Goal: Task Accomplishment & Management: Complete application form

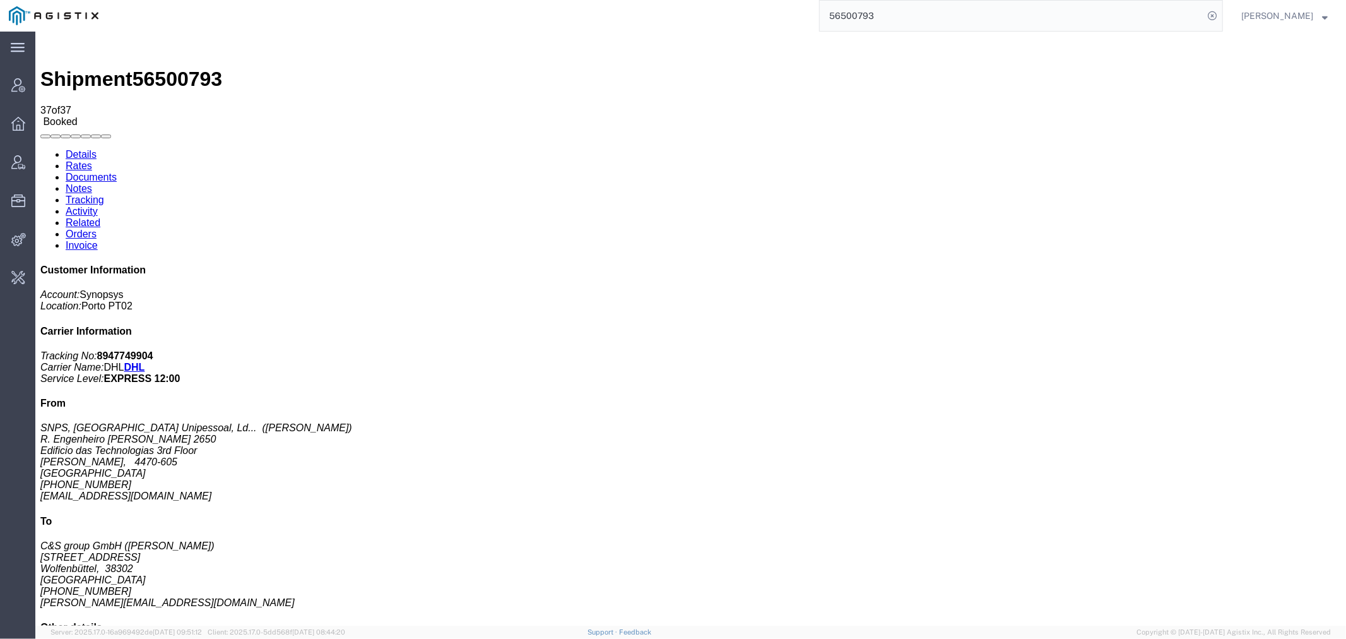
click at [914, 21] on input "56500793" at bounding box center [1012, 16] width 384 height 30
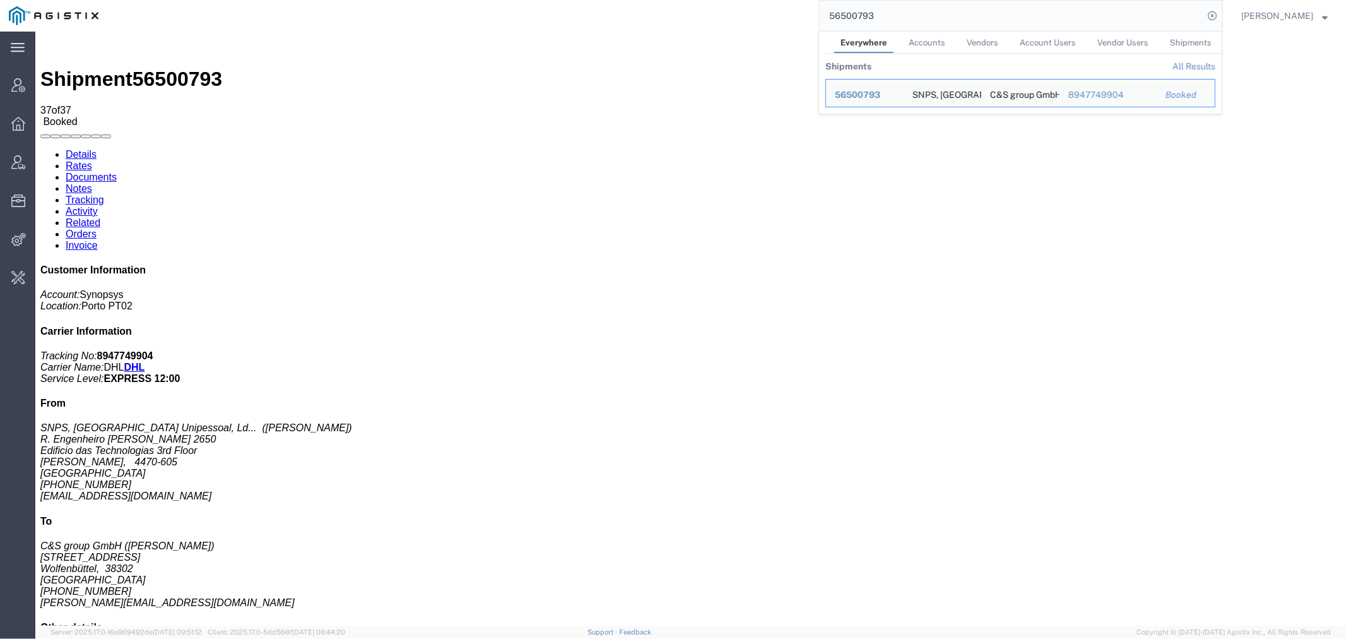
click at [914, 21] on input "56500793" at bounding box center [1012, 16] width 384 height 30
paste input "453578"
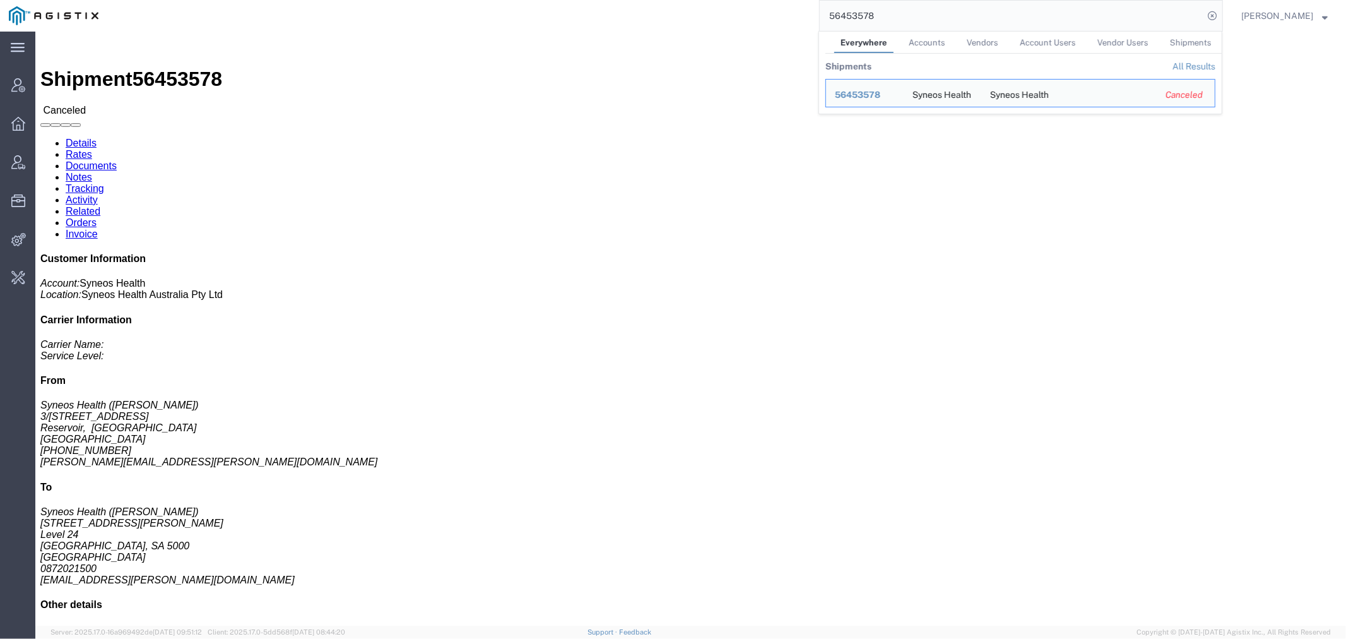
click at [887, 3] on input "56453578" at bounding box center [1012, 16] width 384 height 30
paste input "523050"
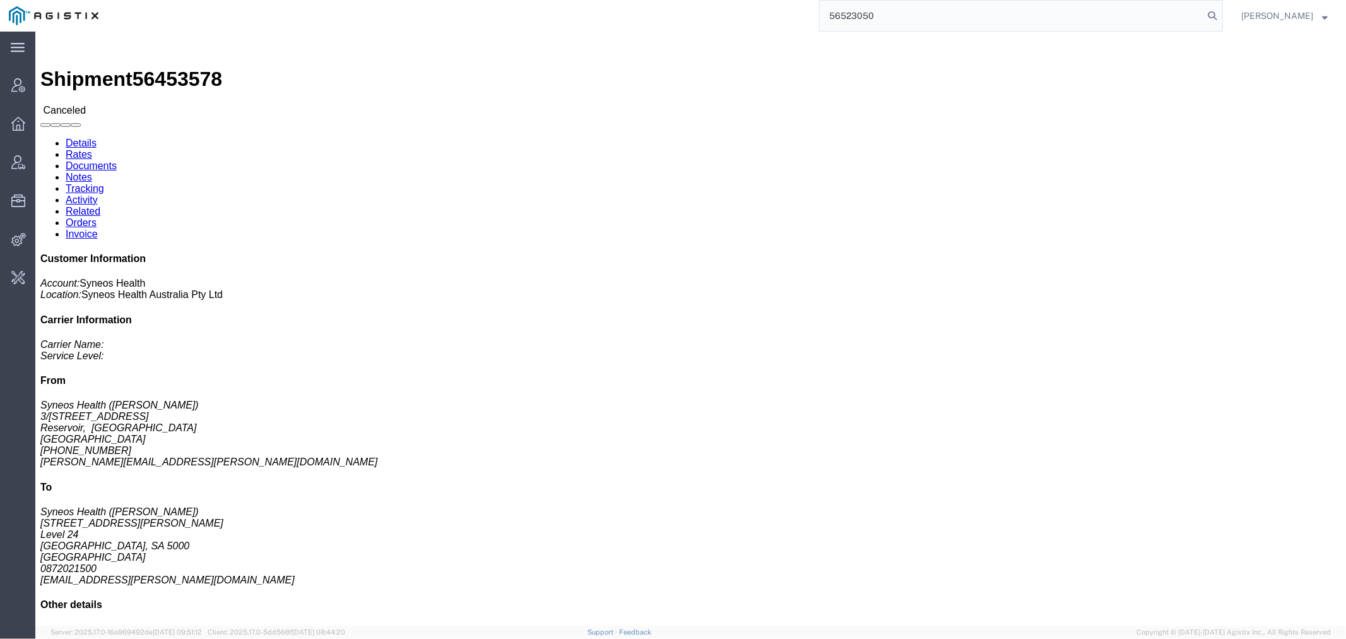
type input "56523050"
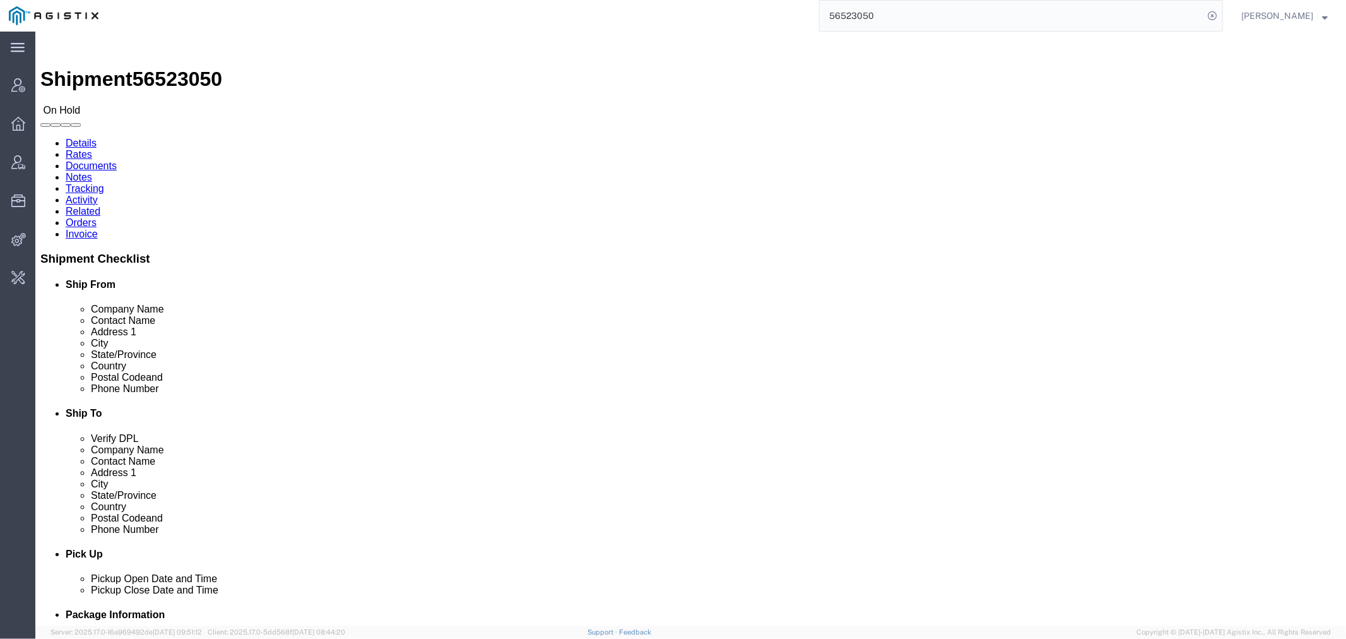
click link "Activity"
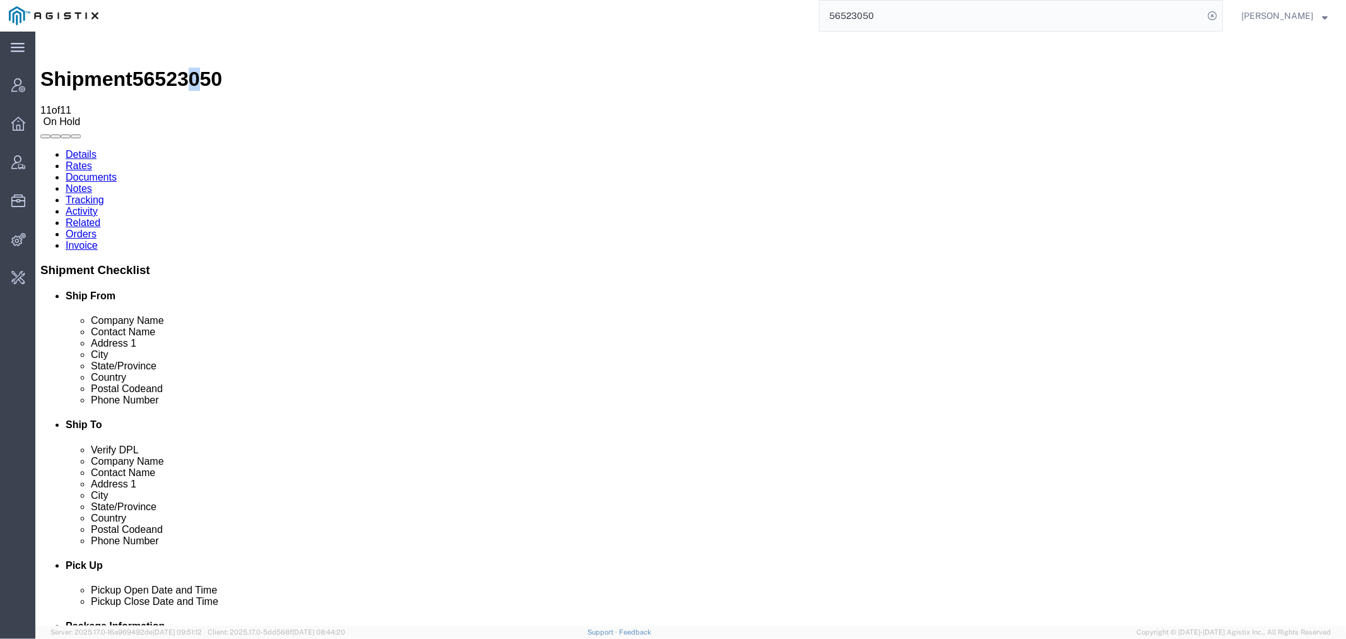
click at [185, 67] on span "56523050" at bounding box center [177, 78] width 90 height 23
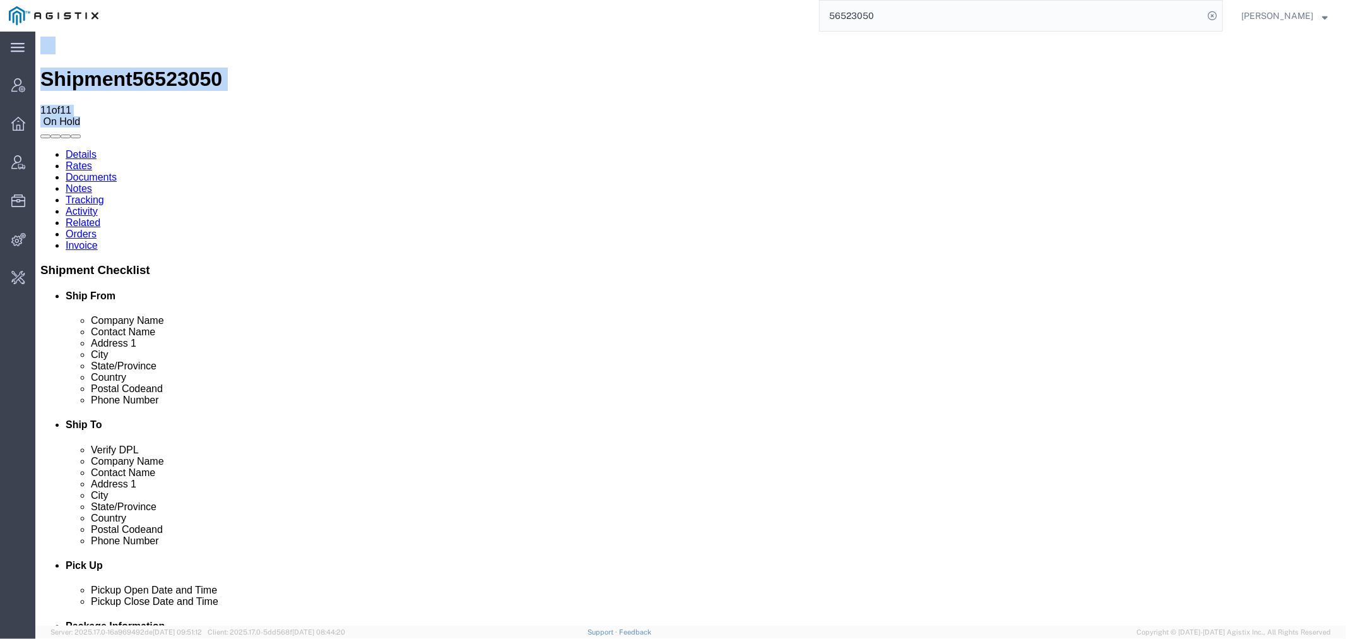
click at [185, 67] on span "56523050" at bounding box center [177, 78] width 90 height 23
click at [193, 67] on span "56523050" at bounding box center [177, 78] width 90 height 23
click at [195, 67] on span "56523050" at bounding box center [177, 78] width 90 height 23
copy span "56523050"
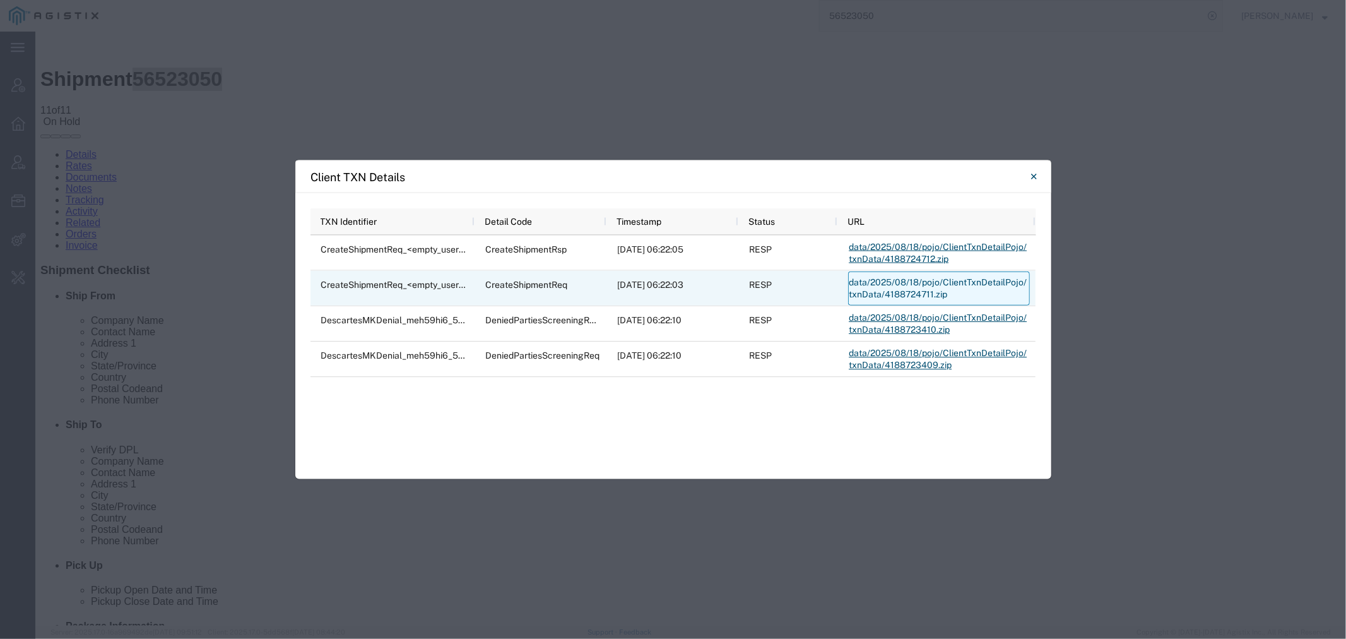
click at [890, 283] on link "data/2025/08/18/pojo/ClientTxnDetailPojo/txnData/4188724711.zip" at bounding box center [939, 288] width 182 height 34
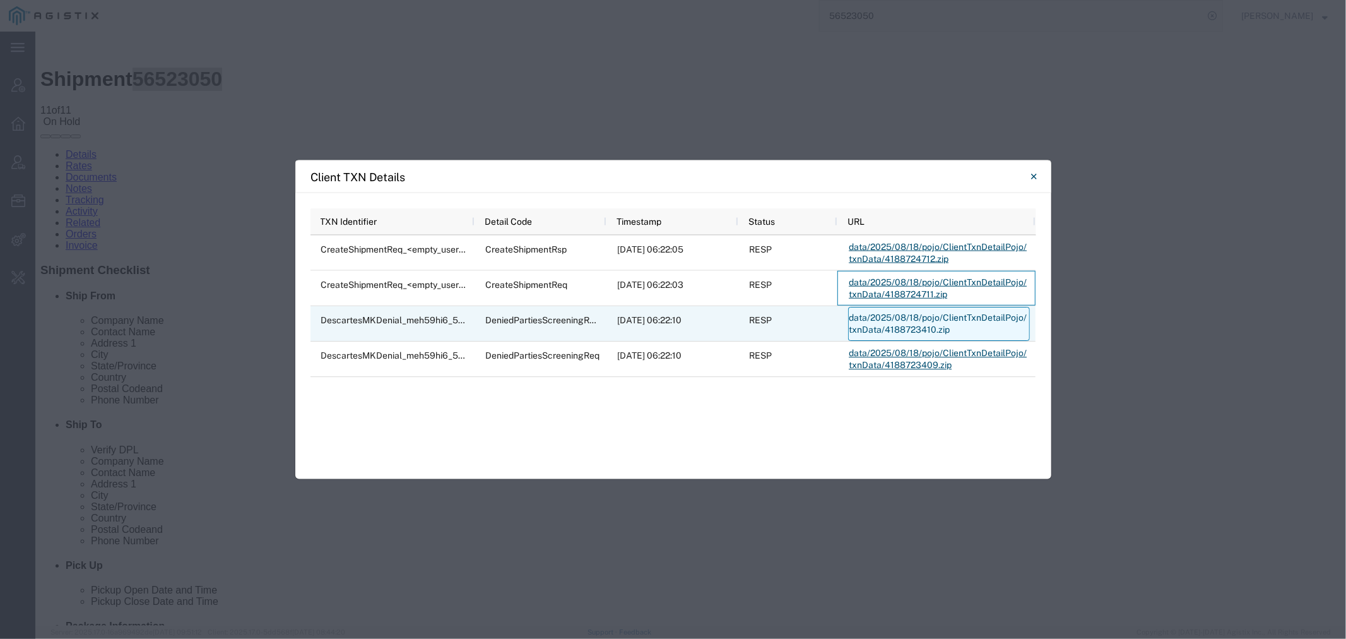
click at [915, 324] on link "data/2025/08/18/pojo/ClientTxnDetailPojo/txnData/4188723410.zip" at bounding box center [939, 324] width 182 height 34
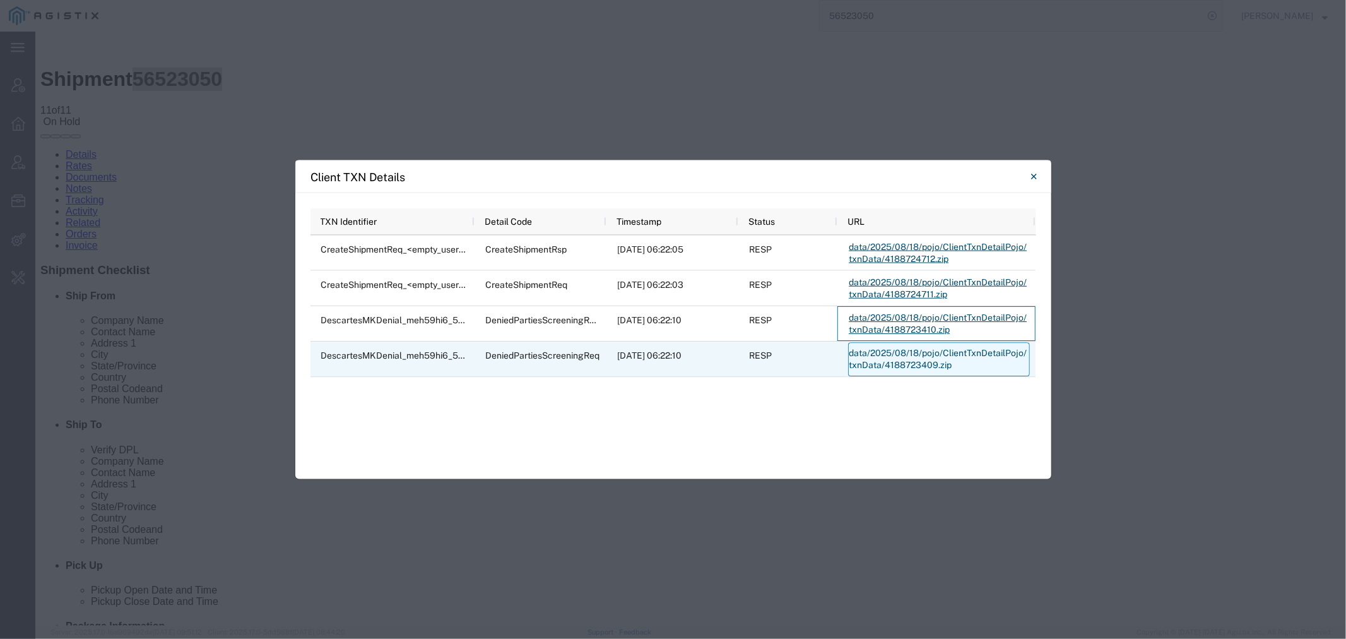
click at [900, 355] on link "data/2025/08/18/pojo/ClientTxnDetailPojo/txnData/4188723409.zip" at bounding box center [939, 359] width 182 height 34
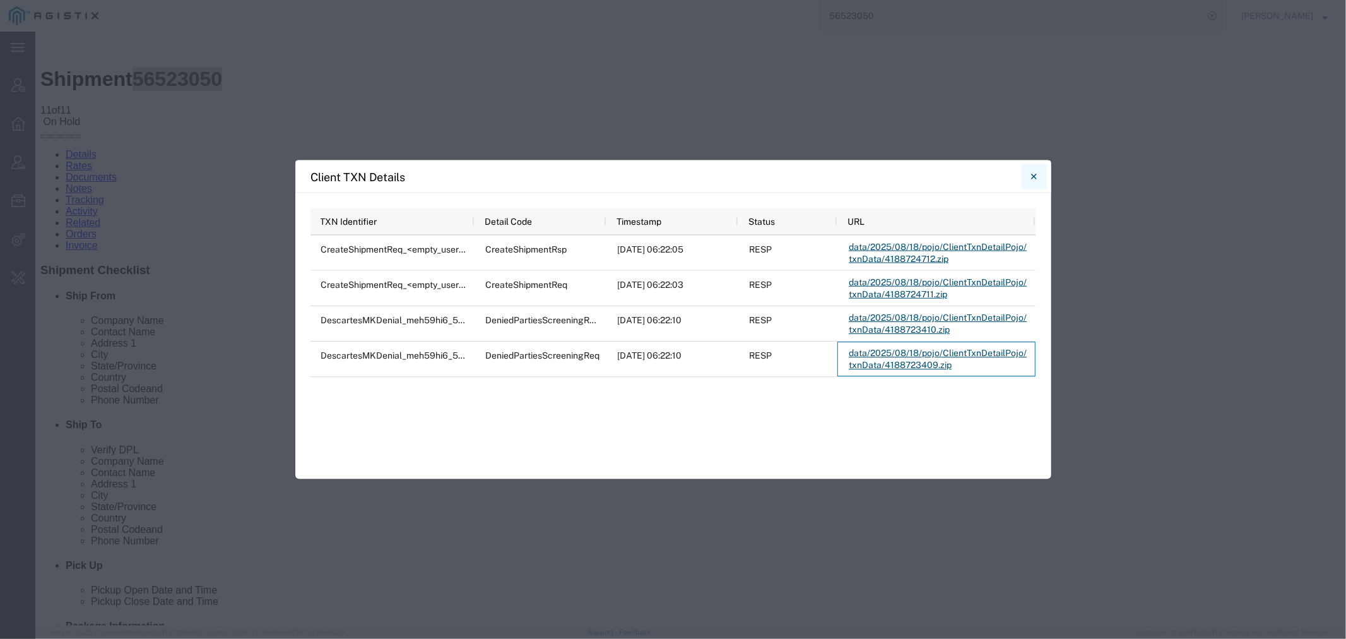
click at [1037, 172] on button "Close" at bounding box center [1034, 176] width 25 height 25
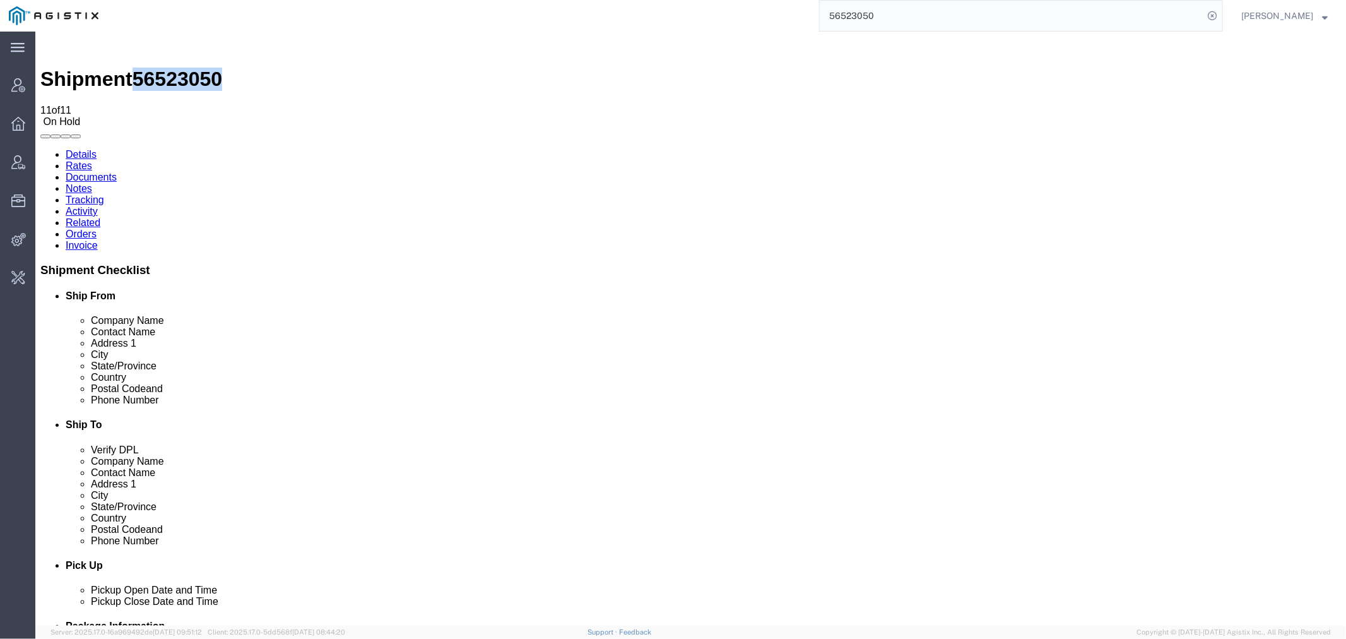
click at [81, 148] on link "Details" at bounding box center [80, 153] width 31 height 11
drag, startPoint x: 104, startPoint y: 158, endPoint x: 19, endPoint y: 156, distance: 85.2
click address "Syneos Health ([PERSON_NAME]) [STREET_ADDRESS] 19193790331 [PERSON_NAME][EMAIL_…"
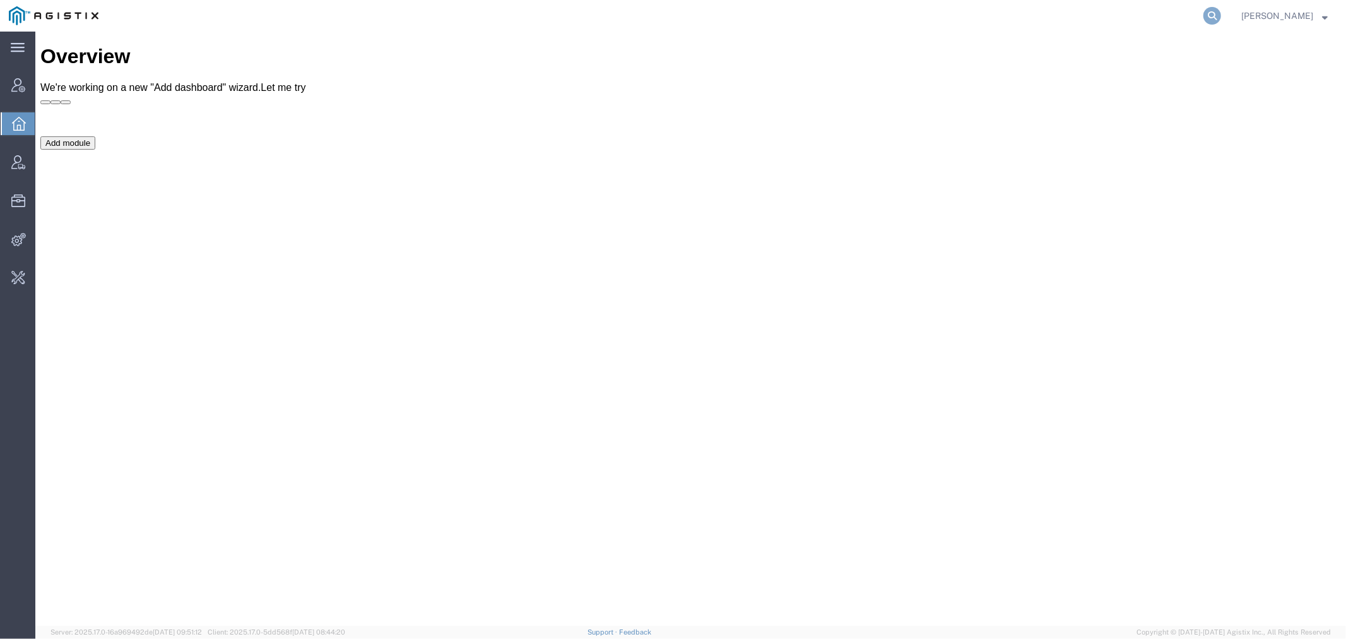
click at [1221, 16] on icon at bounding box center [1212, 16] width 18 height 18
type input "offline@lkq"
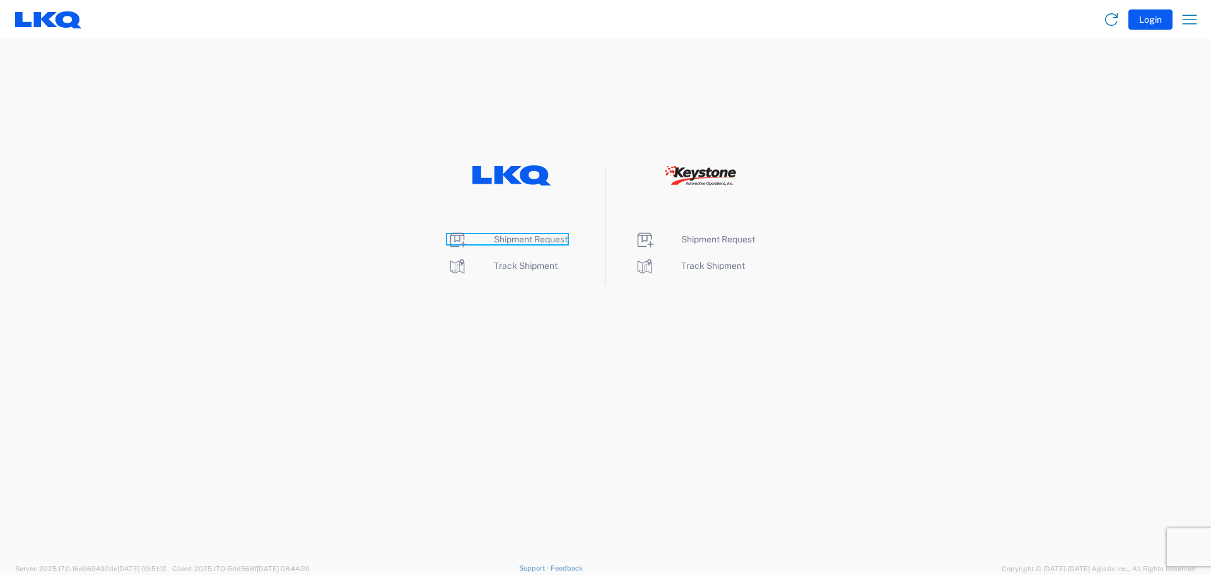
click at [535, 237] on span "Shipment Request" at bounding box center [531, 239] width 74 height 10
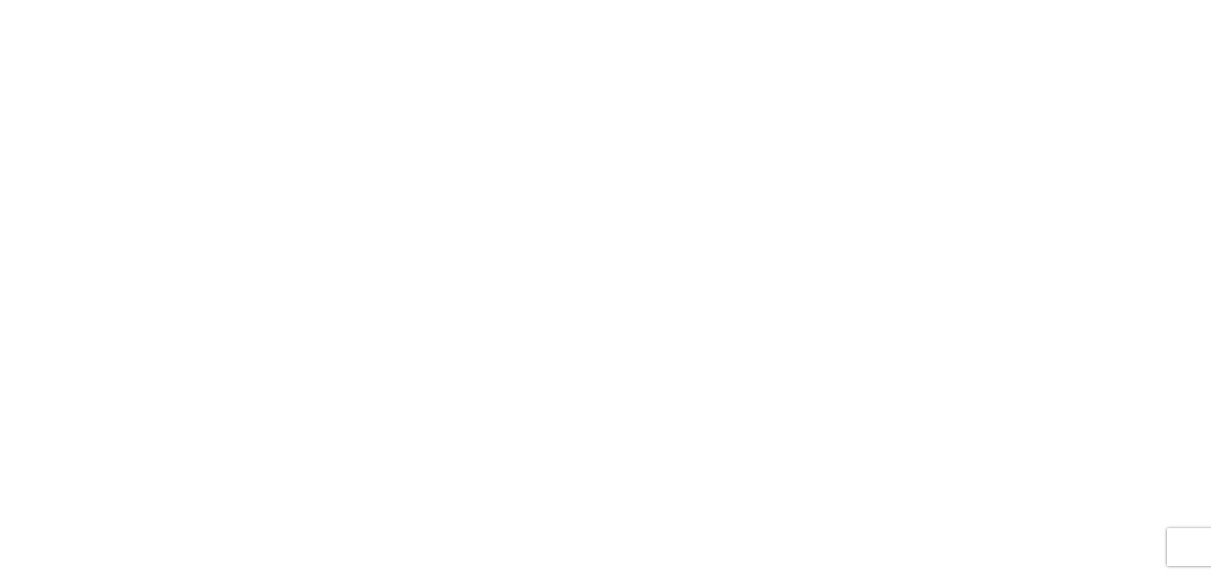
select select "FULL"
select select "LBS"
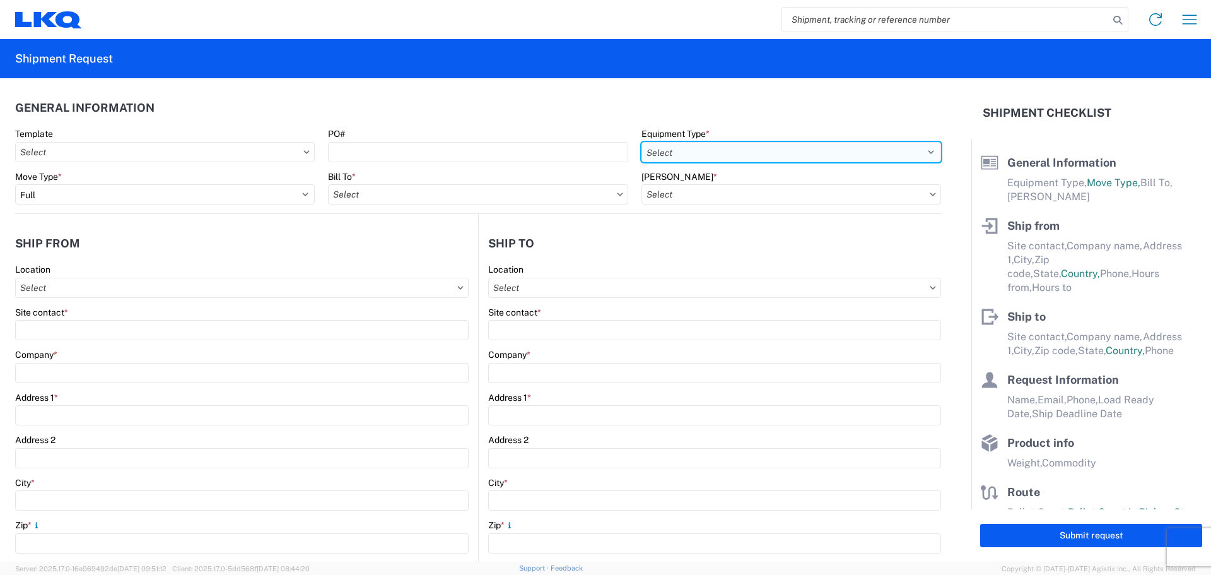
click at [734, 157] on select "Select 53’ Dry Van Flatbed Dropdeck (van) Lowboy (flatbed) Rail" at bounding box center [792, 152] width 300 height 20
select select "STDV"
click at [642, 142] on select "Select 53’ Dry Van Flatbed Dropdeck (van) Lowboy (flatbed) Rail" at bounding box center [792, 152] width 300 height 20
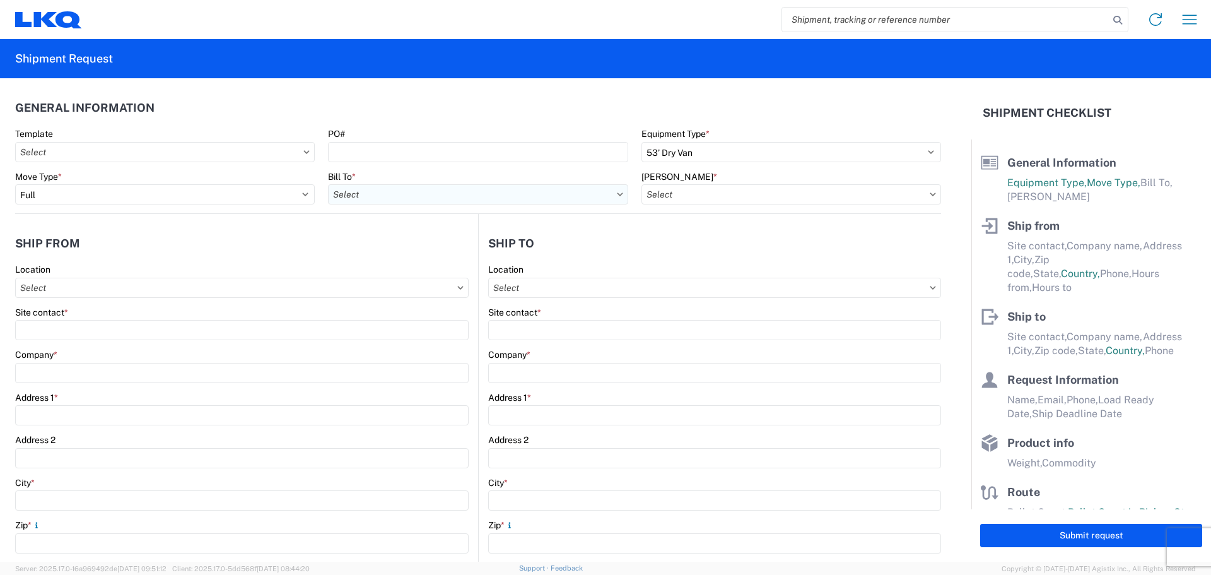
click at [399, 194] on input "Bill To *" at bounding box center [478, 194] width 300 height 20
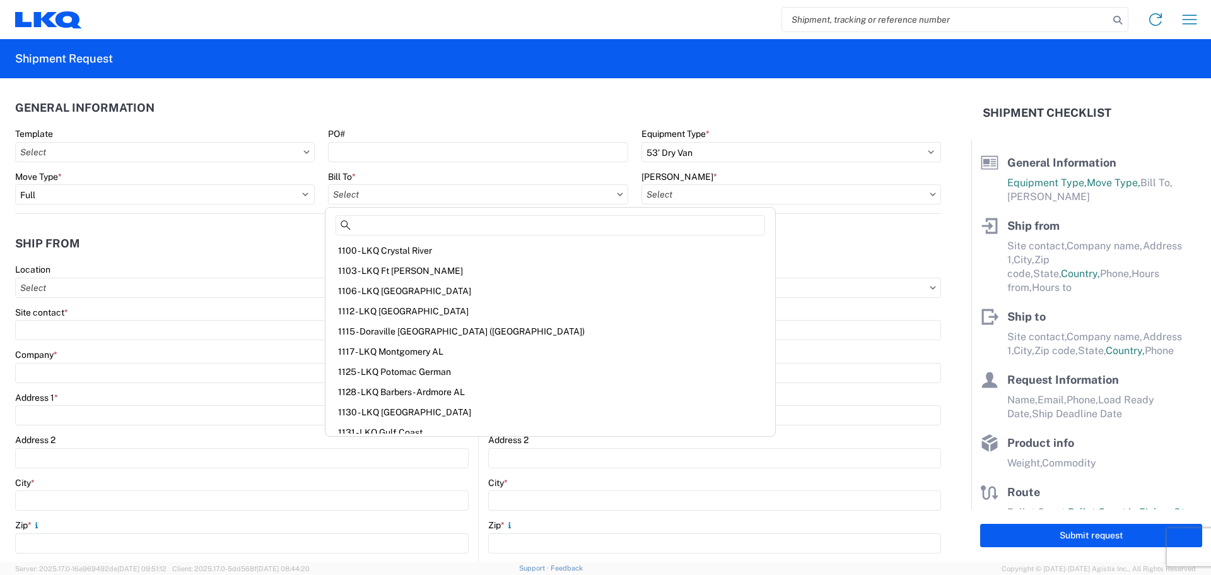
click at [335, 102] on header "General Information" at bounding box center [478, 107] width 926 height 28
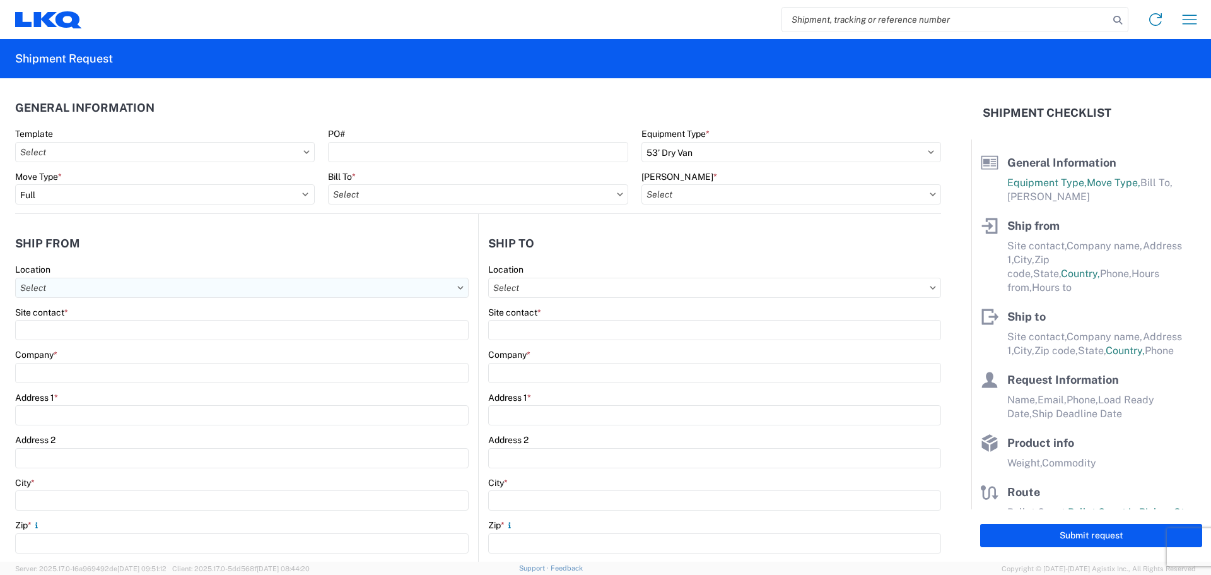
click at [240, 278] on input "Location" at bounding box center [242, 288] width 454 height 20
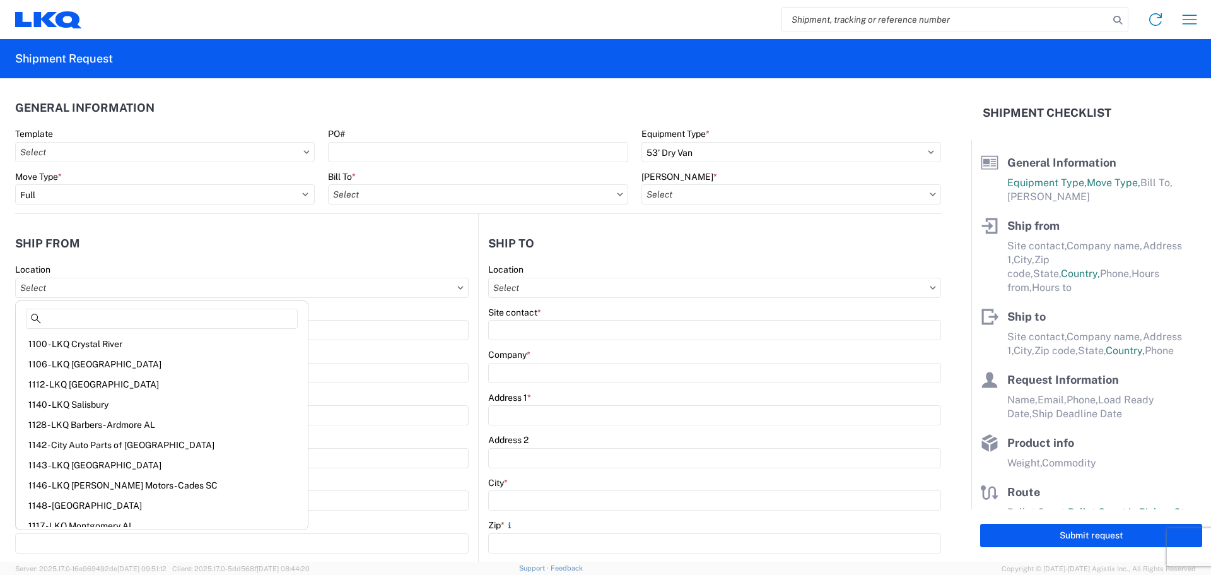
click at [235, 267] on div "Location" at bounding box center [242, 269] width 454 height 11
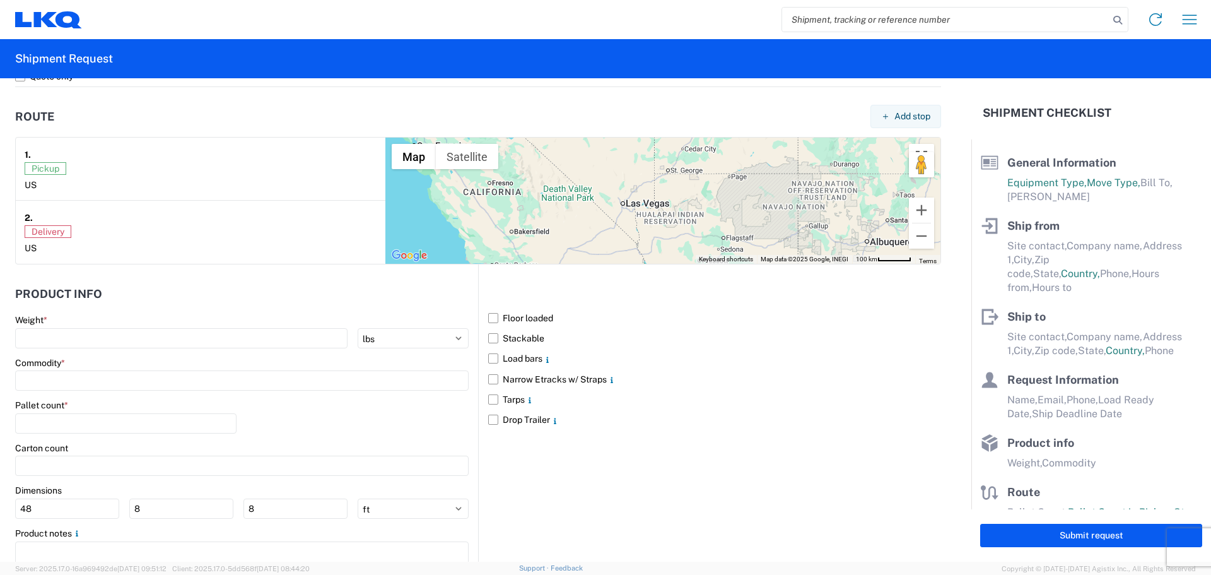
scroll to position [1001, 0]
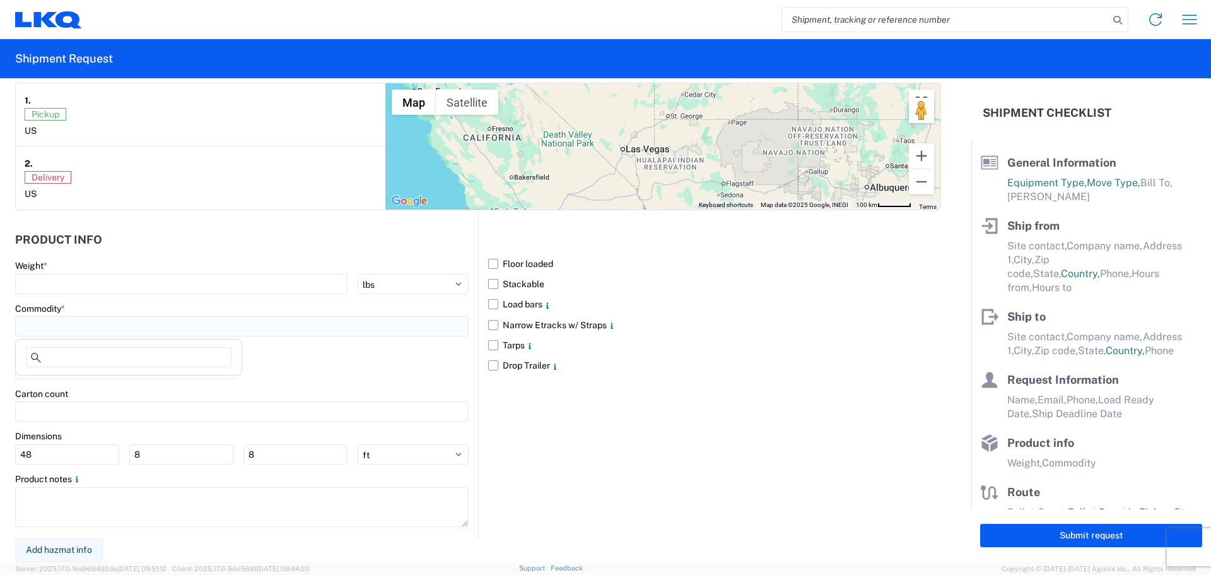
click at [165, 334] on input at bounding box center [242, 326] width 454 height 20
type input "t"
type input "p"
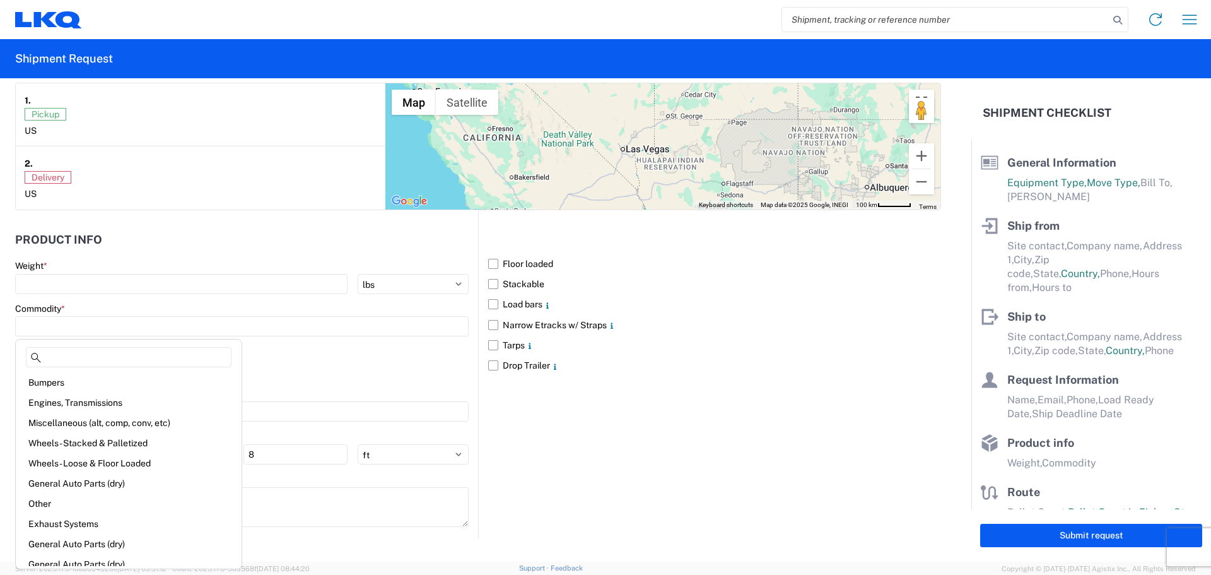
click at [609, 426] on div "Floor loaded Stackable Load bars Narrow Etracks w/ Straps Tarps Drop Trailer" at bounding box center [709, 373] width 463 height 327
